Goal: Information Seeking & Learning: Learn about a topic

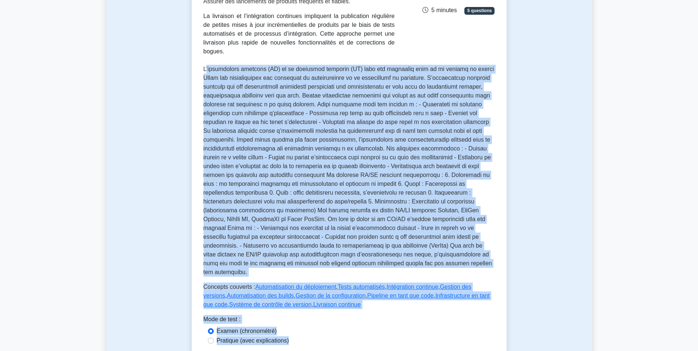
scroll to position [219, 0]
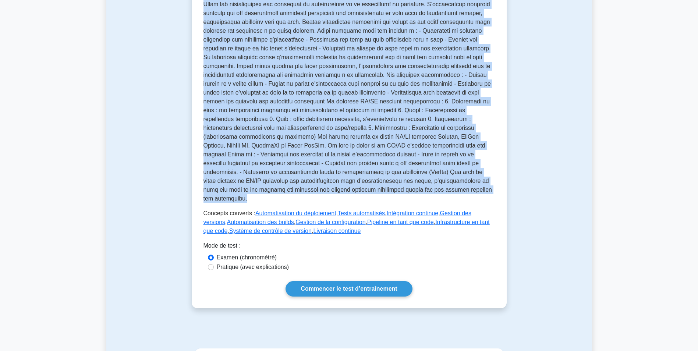
drag, startPoint x: 206, startPoint y: 131, endPoint x: 423, endPoint y: 183, distance: 222.8
click at [423, 183] on p at bounding box center [350, 97] width 292 height 212
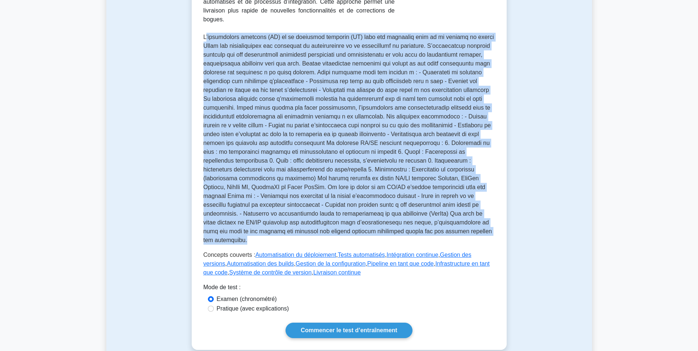
scroll to position [145, 0]
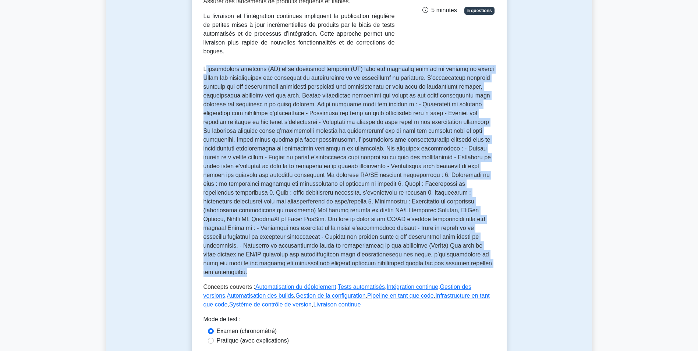
click at [257, 71] on p at bounding box center [350, 171] width 292 height 212
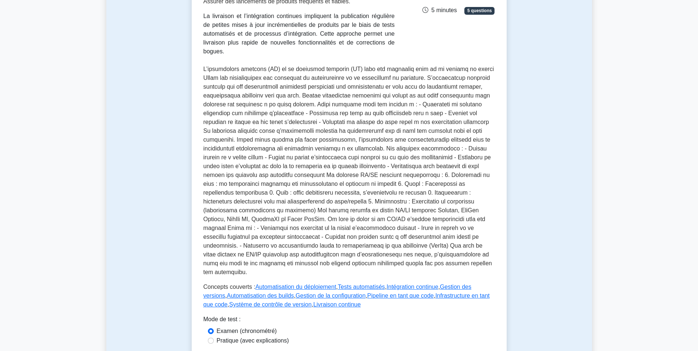
click at [202, 63] on div "Livraison continue et intégration Assurer des lancements de produits fréquents …" at bounding box center [349, 164] width 315 height 435
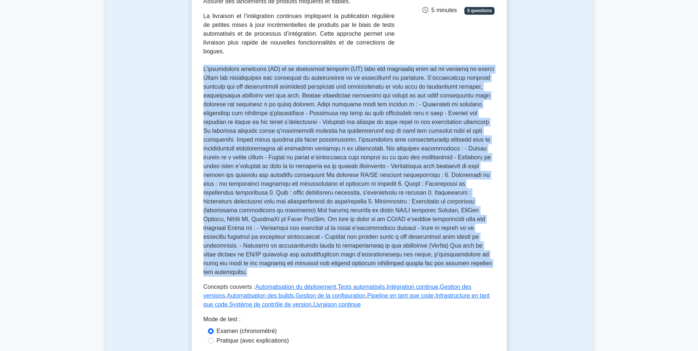
drag, startPoint x: 204, startPoint y: 60, endPoint x: 422, endPoint y: 253, distance: 291.3
click at [422, 253] on p at bounding box center [350, 171] width 292 height 212
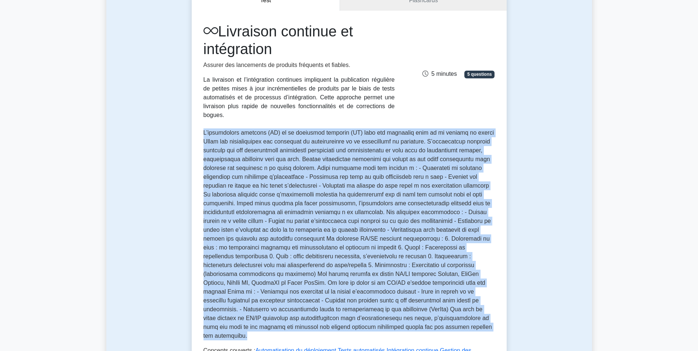
scroll to position [72, 0]
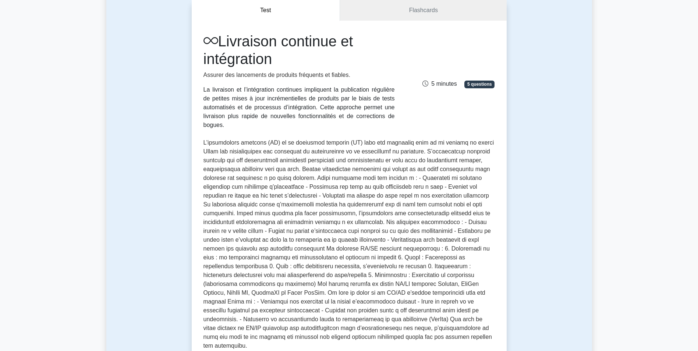
click at [270, 101] on div "La livraison et l’intégration continues impliquent la publication régulière de …" at bounding box center [299, 107] width 191 height 44
drag, startPoint x: 204, startPoint y: 90, endPoint x: 396, endPoint y: 115, distance: 193.8
click at [396, 115] on div "Livraison continue et intégration Assurer des lancements de produits fréquents …" at bounding box center [299, 80] width 200 height 97
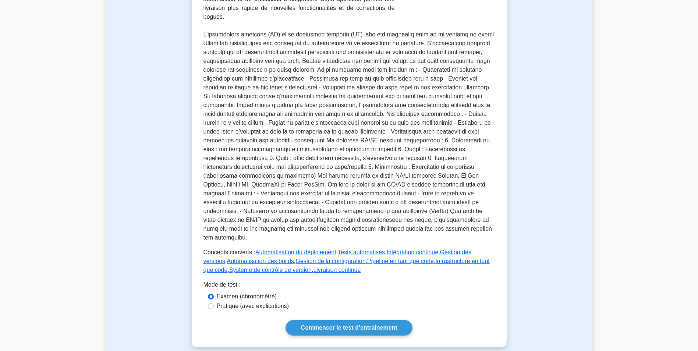
scroll to position [182, 0]
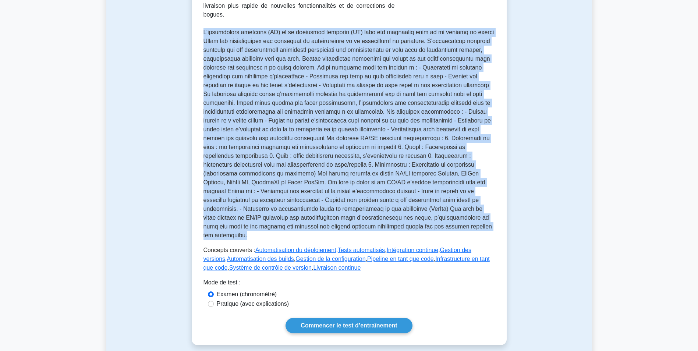
drag, startPoint x: 204, startPoint y: 26, endPoint x: 425, endPoint y: 216, distance: 291.3
click at [425, 216] on p at bounding box center [350, 134] width 292 height 212
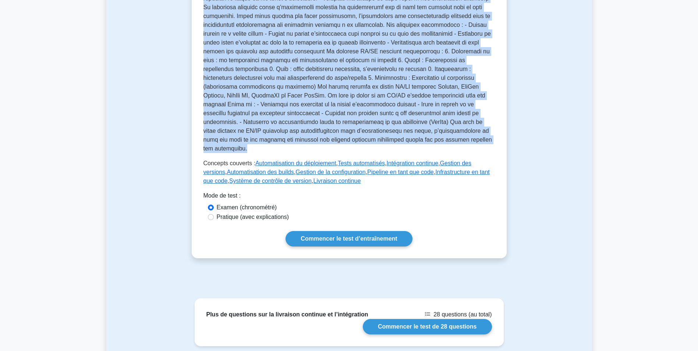
scroll to position [225, 0]
